Goal: Task Accomplishment & Management: Manage account settings

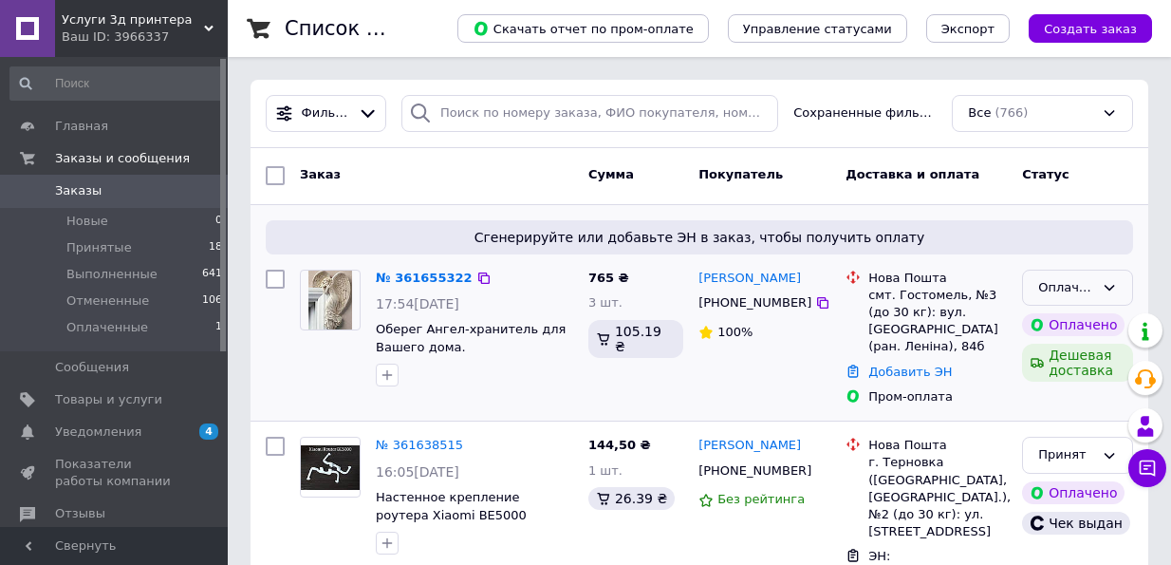
click at [1078, 285] on div "Оплаченный" at bounding box center [1067, 288] width 56 height 20
click at [1069, 324] on li "Принят" at bounding box center [1077, 326] width 109 height 35
click at [442, 275] on link "№ 361655322" at bounding box center [424, 278] width 97 height 14
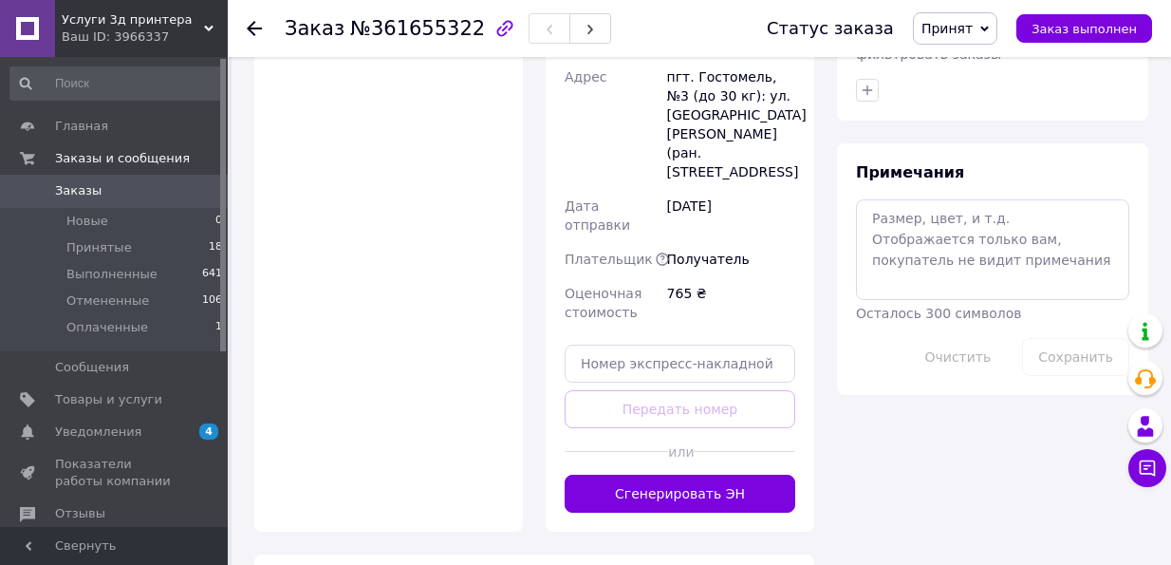
scroll to position [1139, 0]
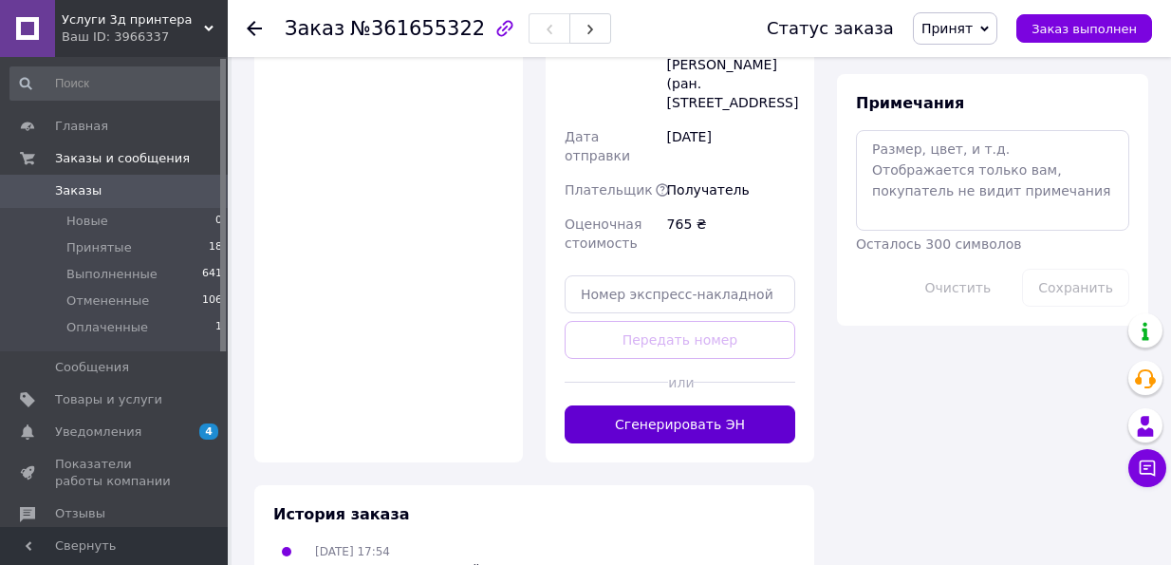
click at [710, 405] on button "Сгенерировать ЭН" at bounding box center [680, 424] width 231 height 38
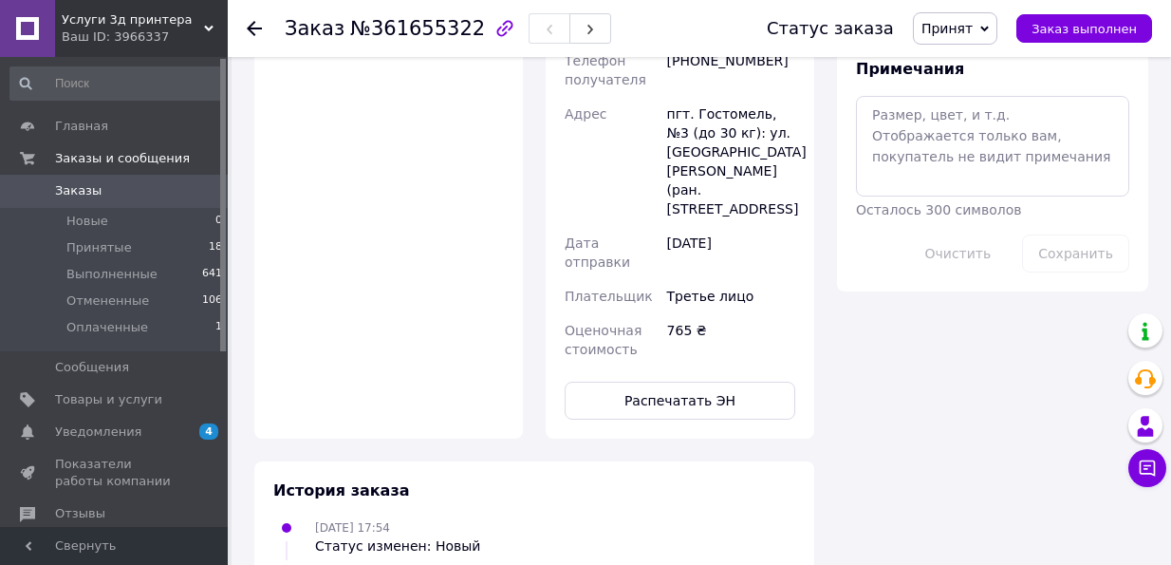
click at [256, 28] on use at bounding box center [254, 28] width 15 height 15
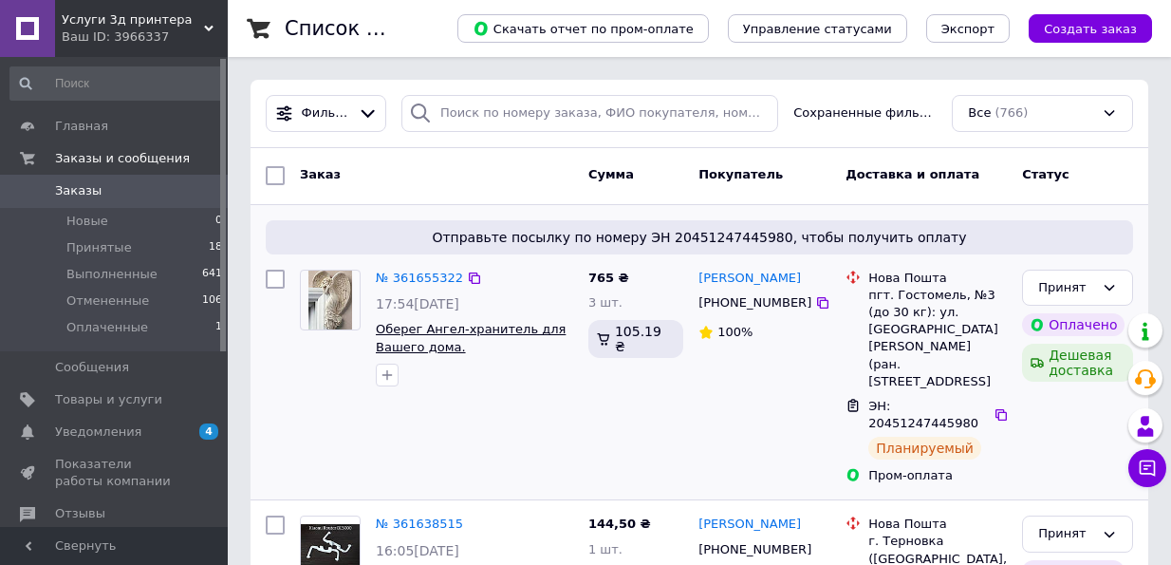
click at [445, 338] on span "Оберег Ангел-хранитель для Вашего дома." at bounding box center [471, 338] width 190 height 32
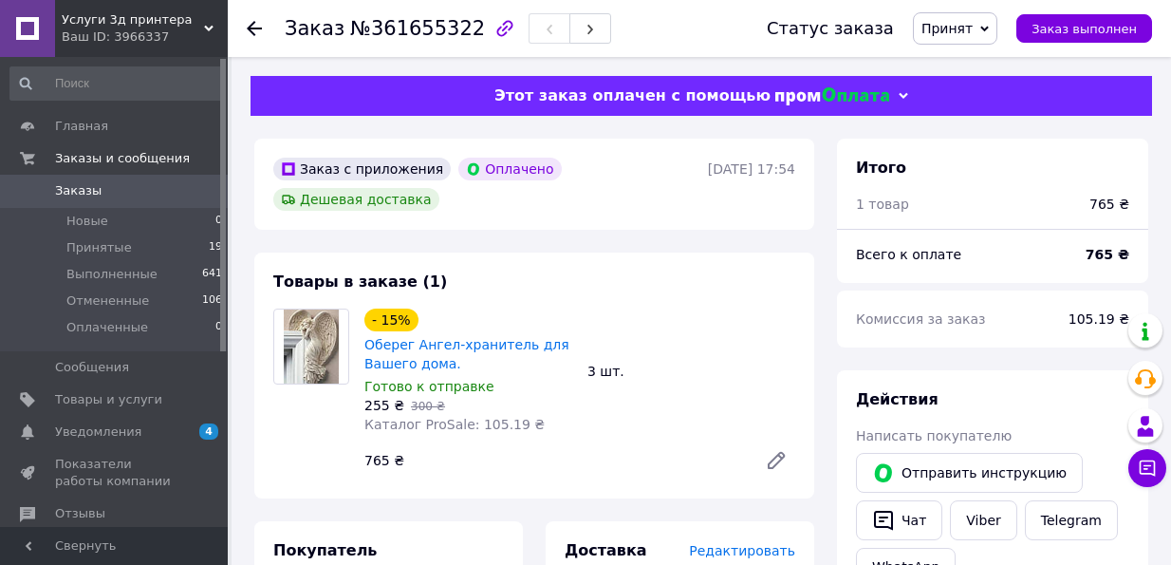
click at [257, 26] on icon at bounding box center [254, 28] width 15 height 15
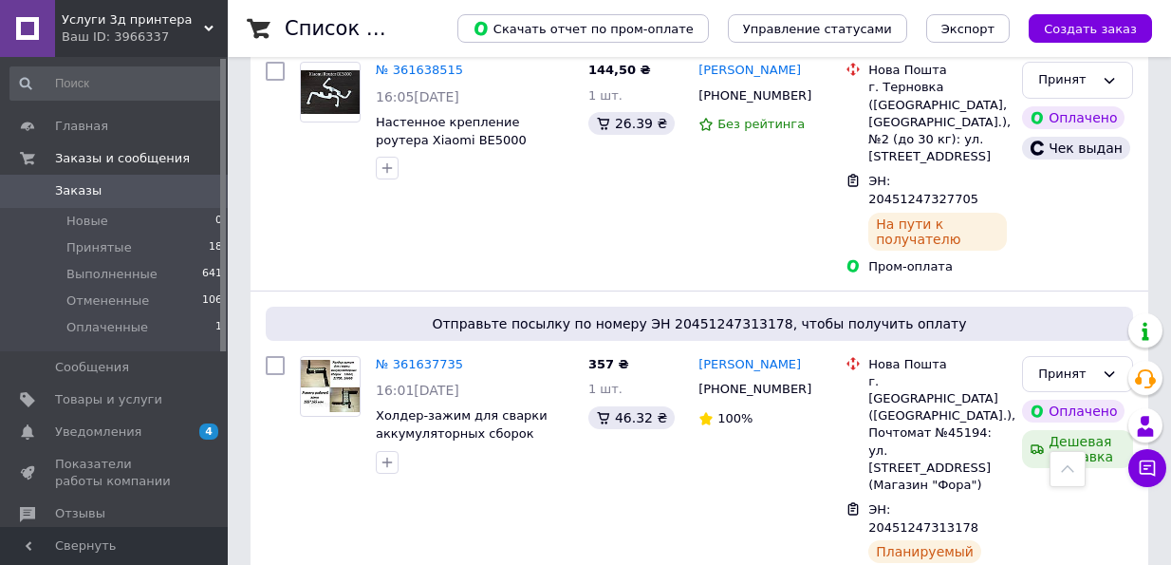
scroll to position [570, 0]
